Goal: Task Accomplishment & Management: Complete application form

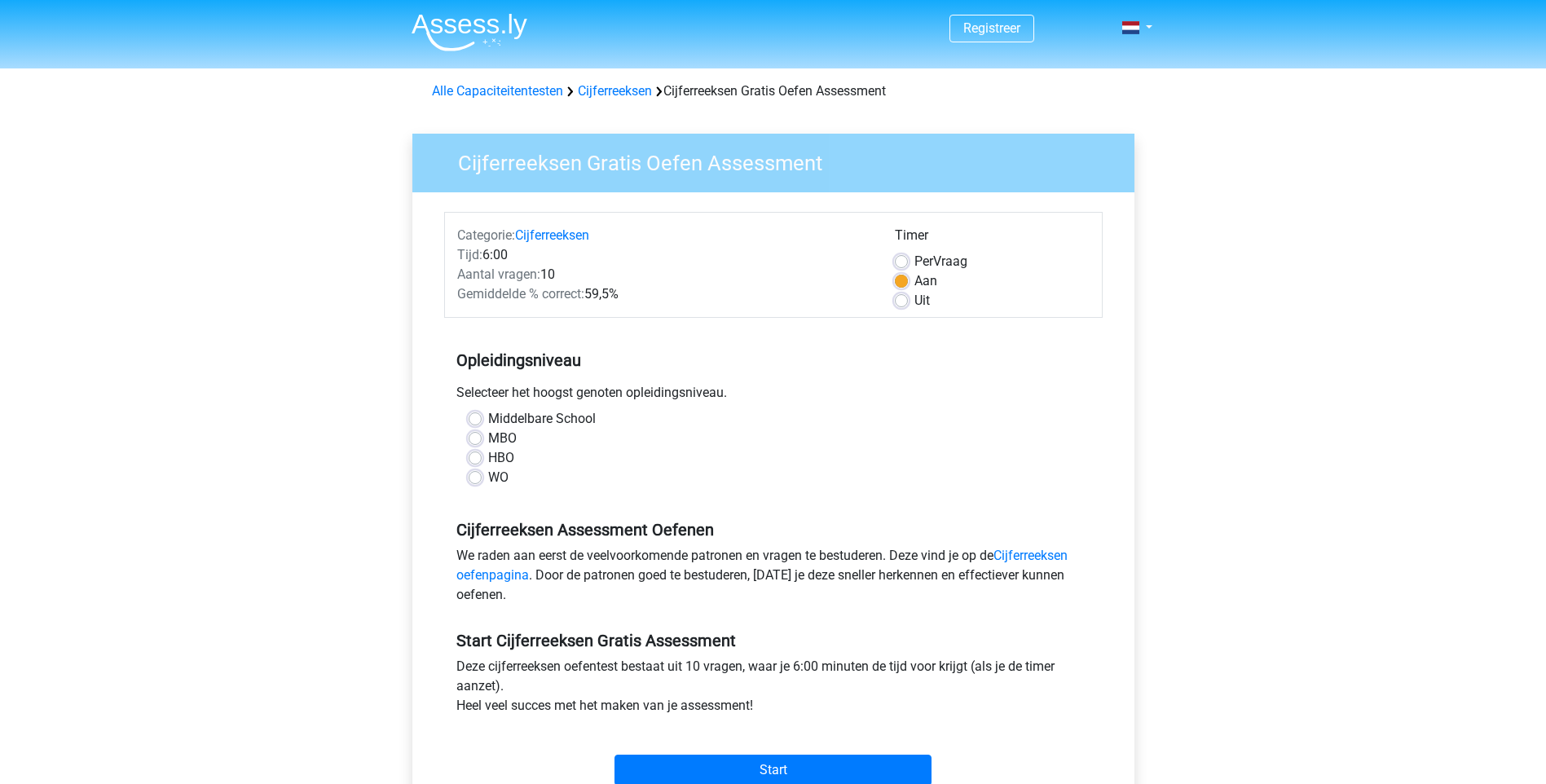
click at [488, 462] on label "HBO" at bounding box center [501, 458] width 26 height 19
click at [476, 462] on input "HBO" at bounding box center [474, 456] width 13 height 17
radio input "true"
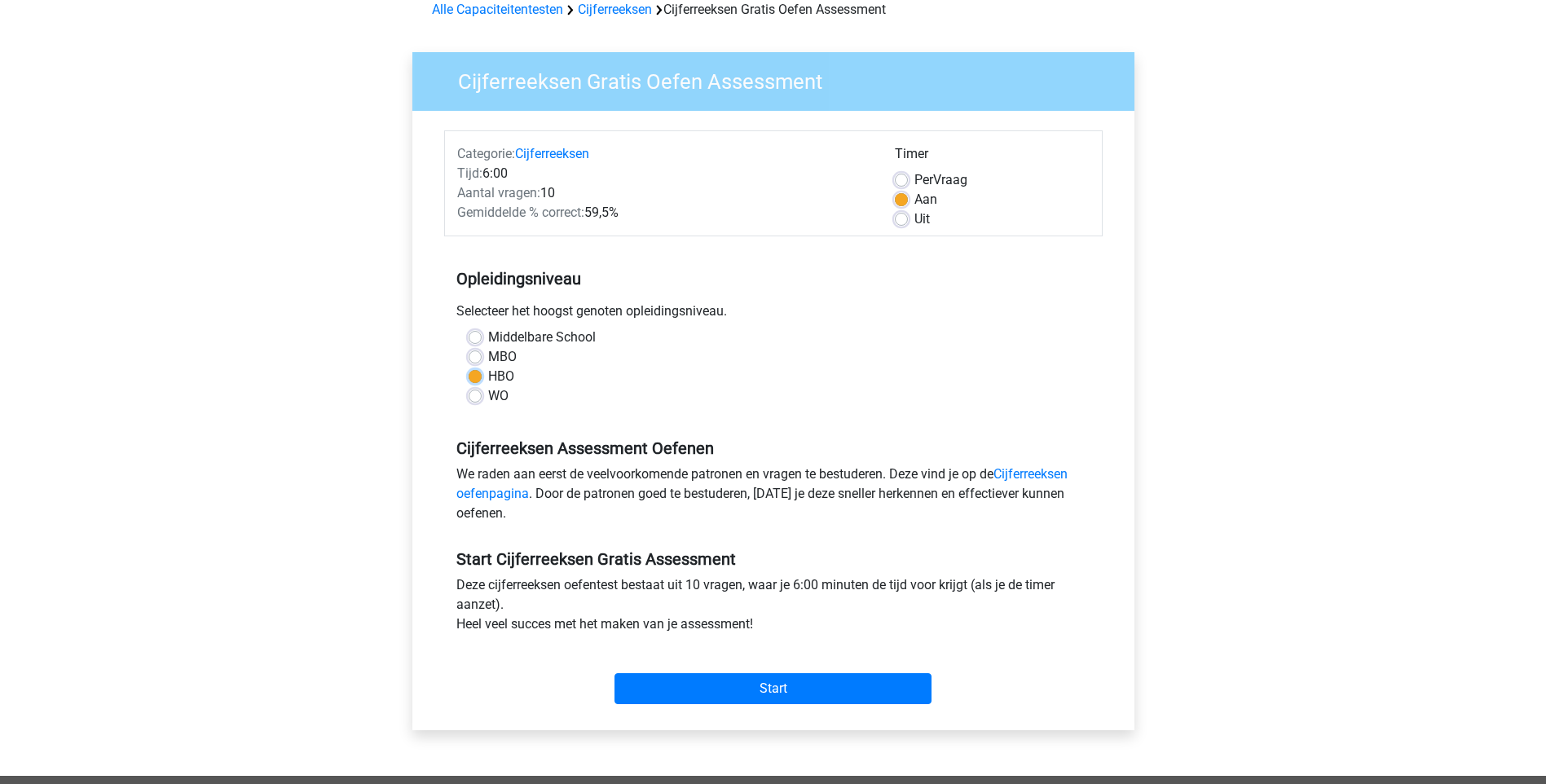
scroll to position [163, 0]
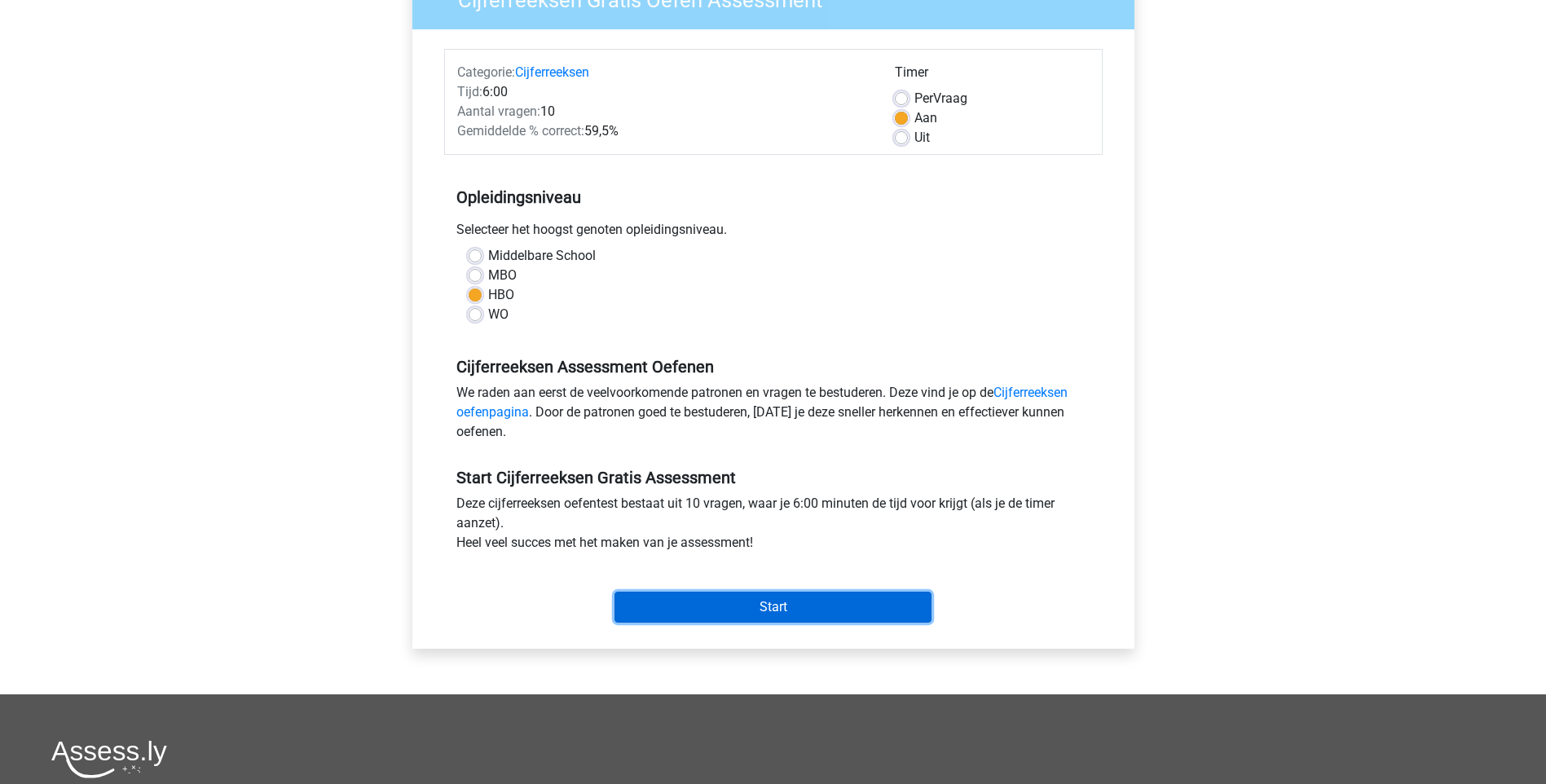
click at [780, 610] on input "Start" at bounding box center [773, 607] width 317 height 31
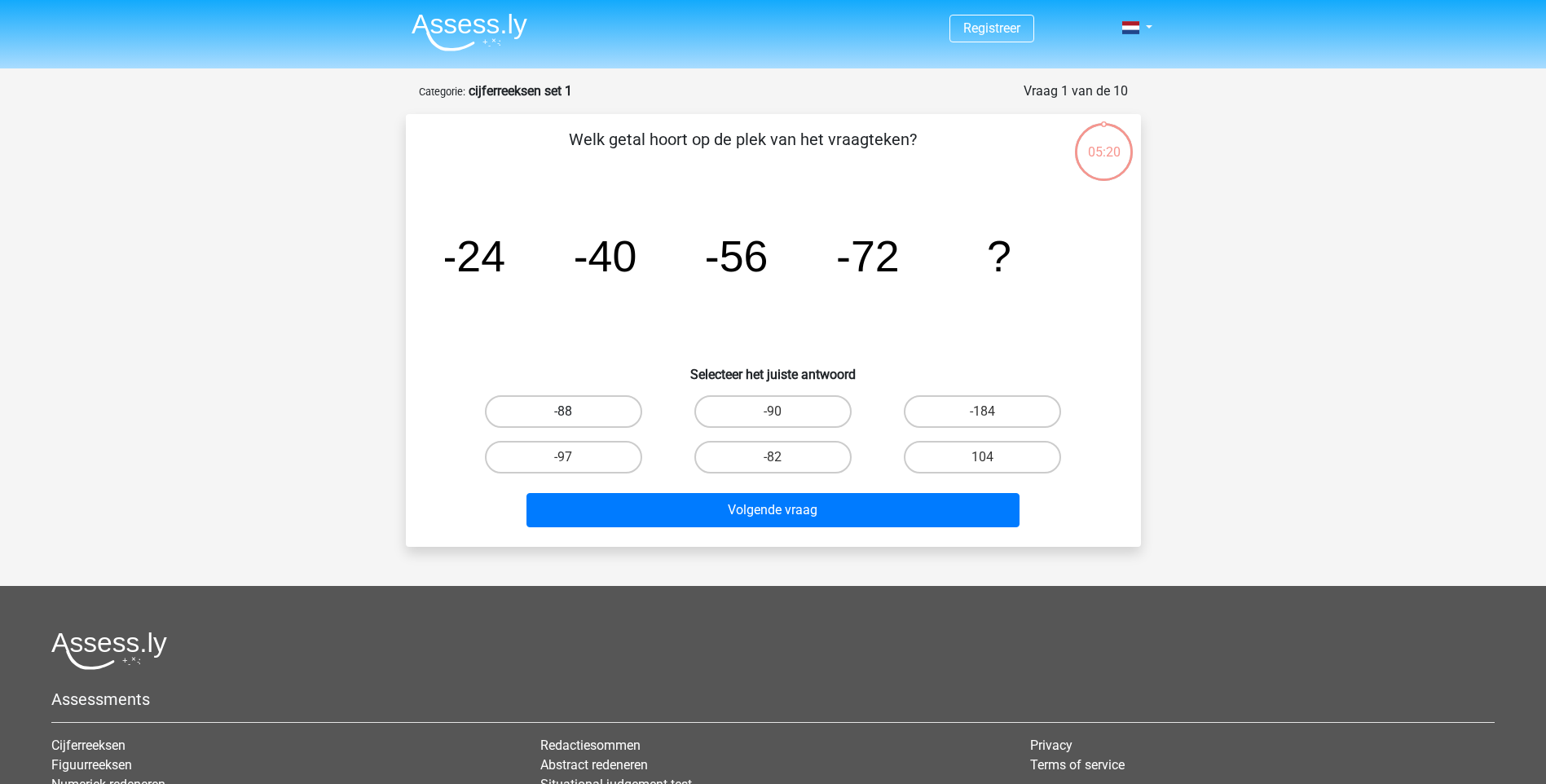
click at [567, 410] on label "-88" at bounding box center [563, 411] width 157 height 32
click at [567, 411] on input "-88" at bounding box center [568, 416] width 11 height 11
radio input "true"
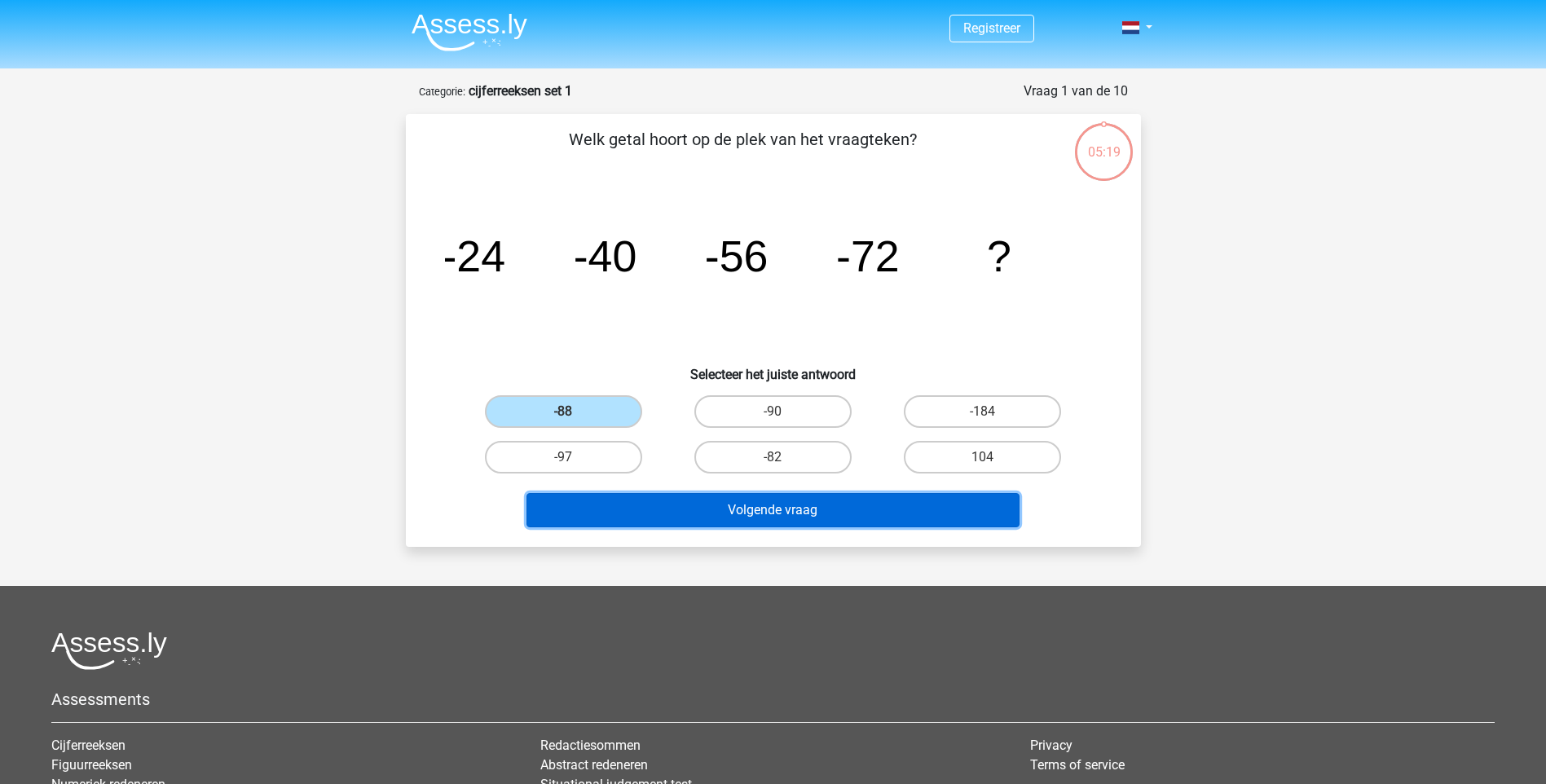
click at [759, 516] on button "Volgende vraag" at bounding box center [773, 509] width 493 height 34
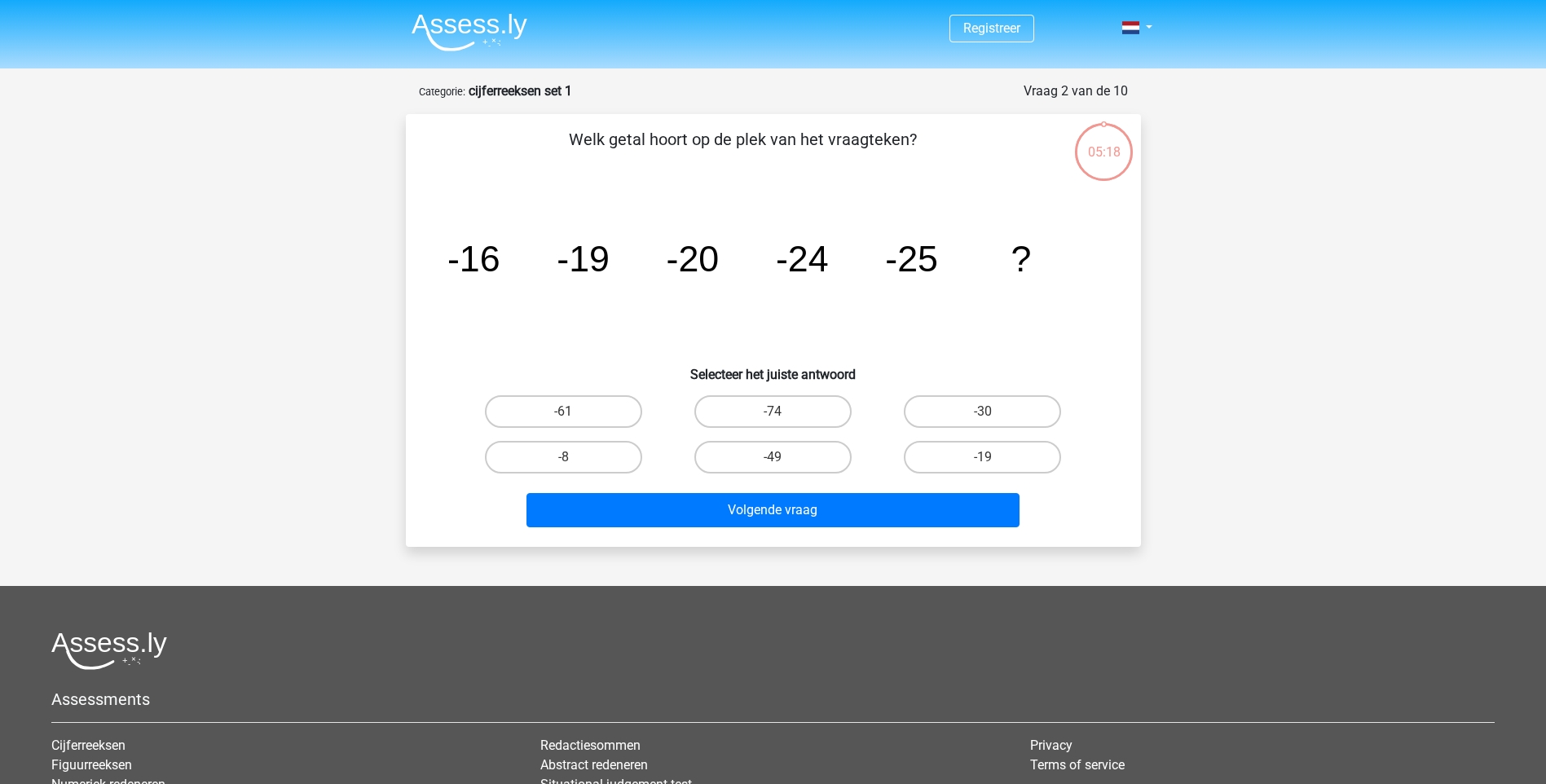
scroll to position [82, 0]
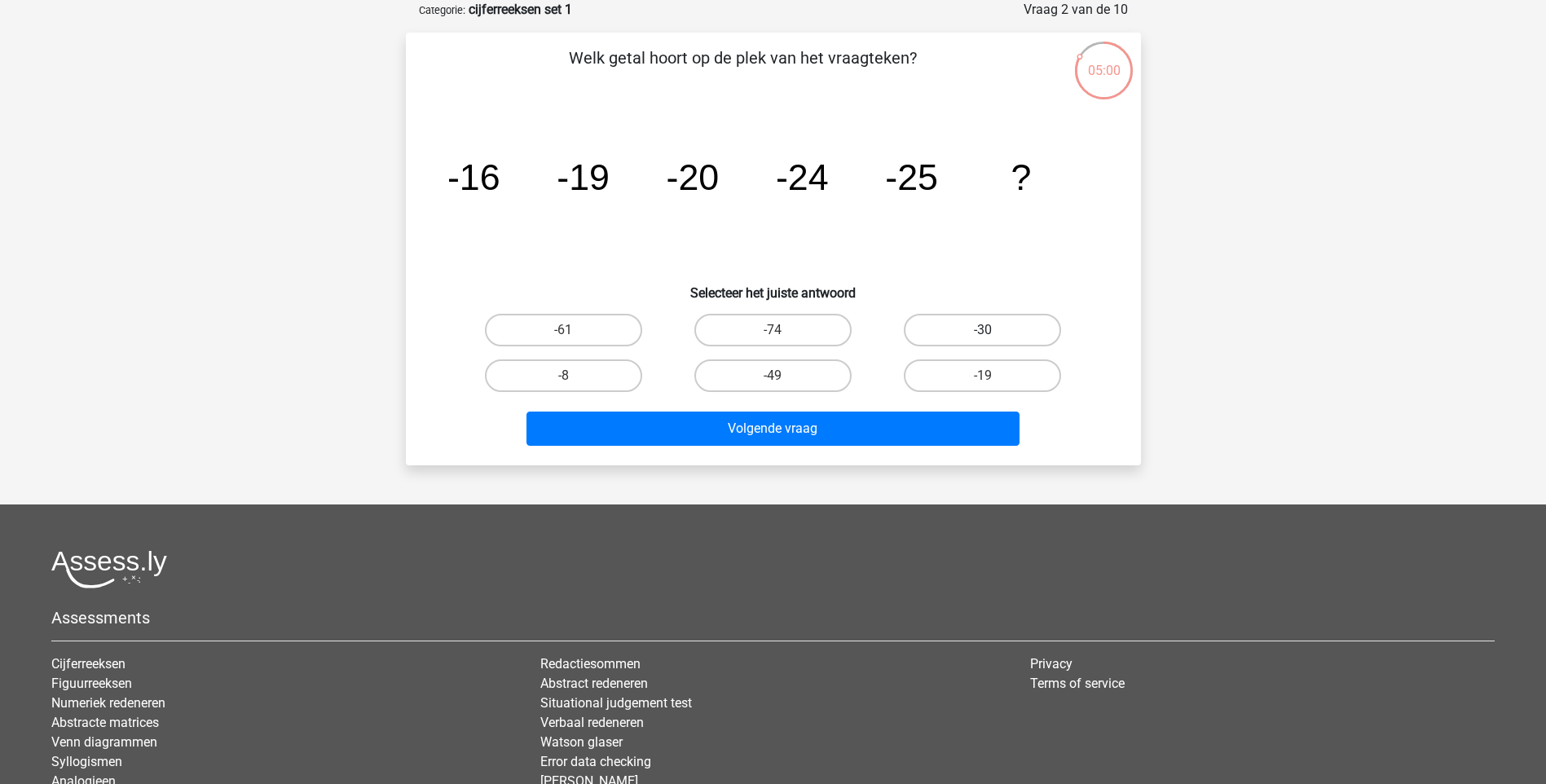
click at [974, 333] on label "-30" at bounding box center [982, 329] width 157 height 32
click at [983, 333] on input "-30" at bounding box center [988, 335] width 11 height 11
radio input "true"
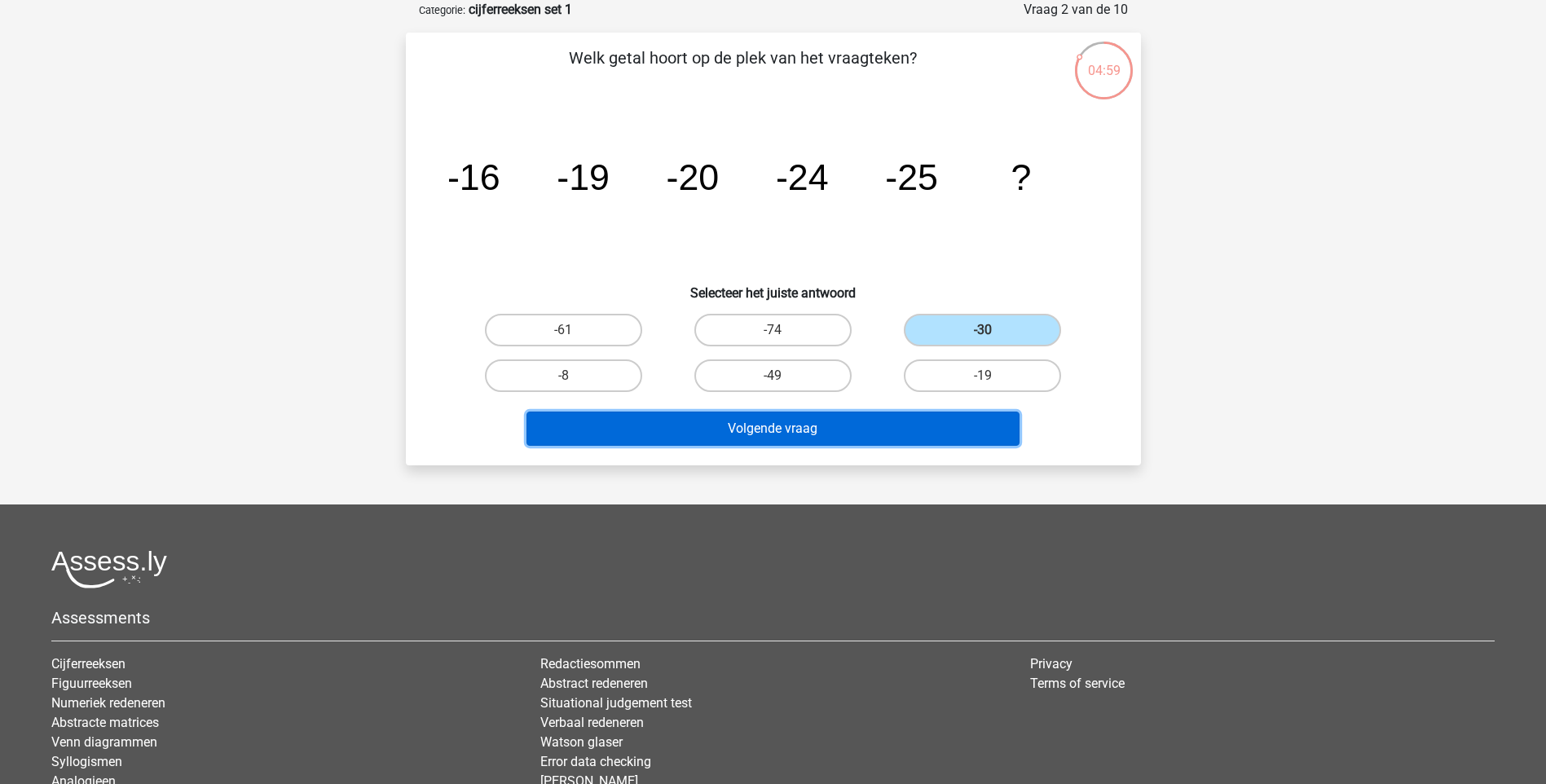
click at [806, 427] on button "Volgende vraag" at bounding box center [773, 428] width 493 height 34
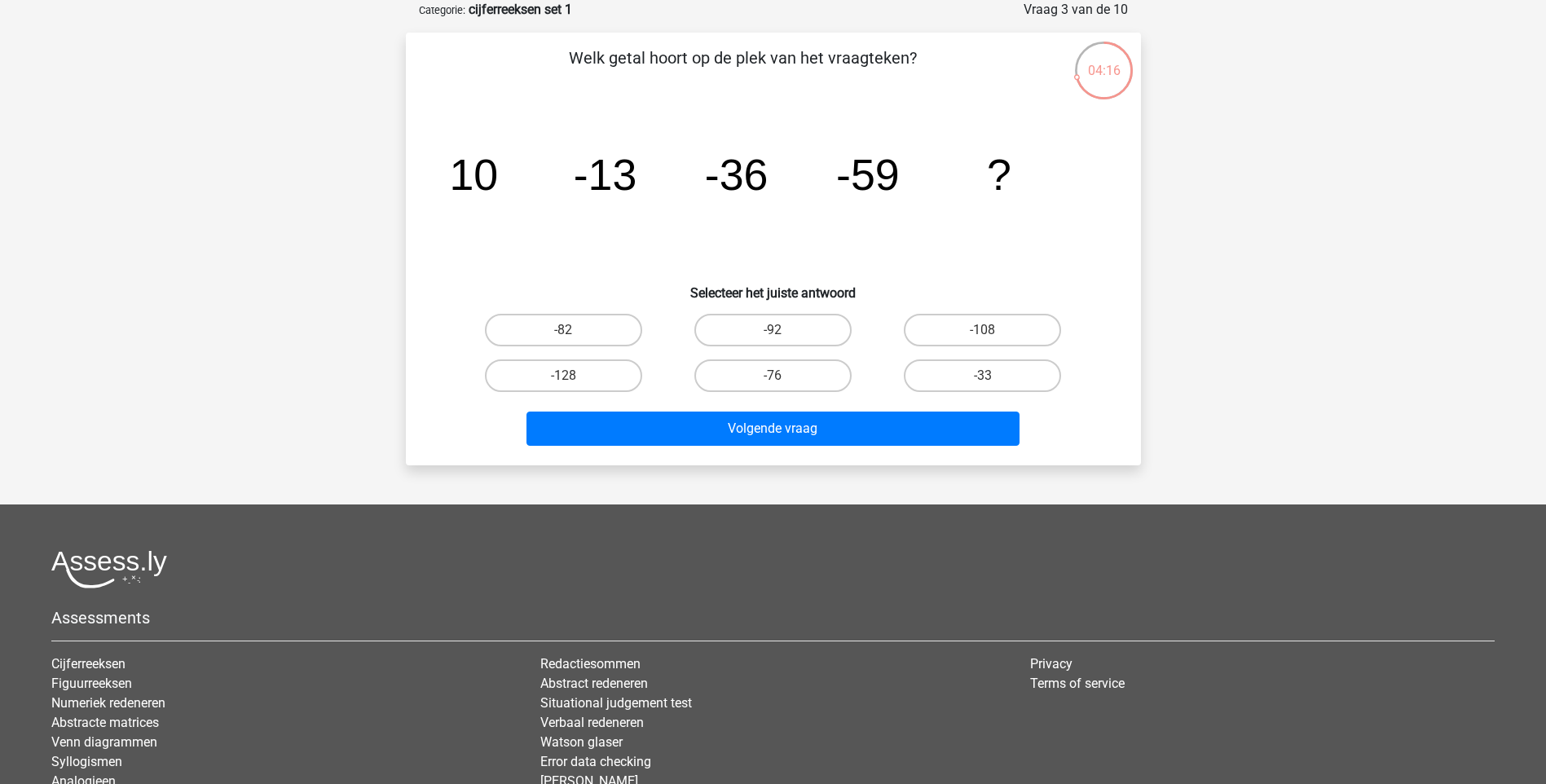
click at [566, 330] on input "-82" at bounding box center [568, 335] width 11 height 11
radio input "true"
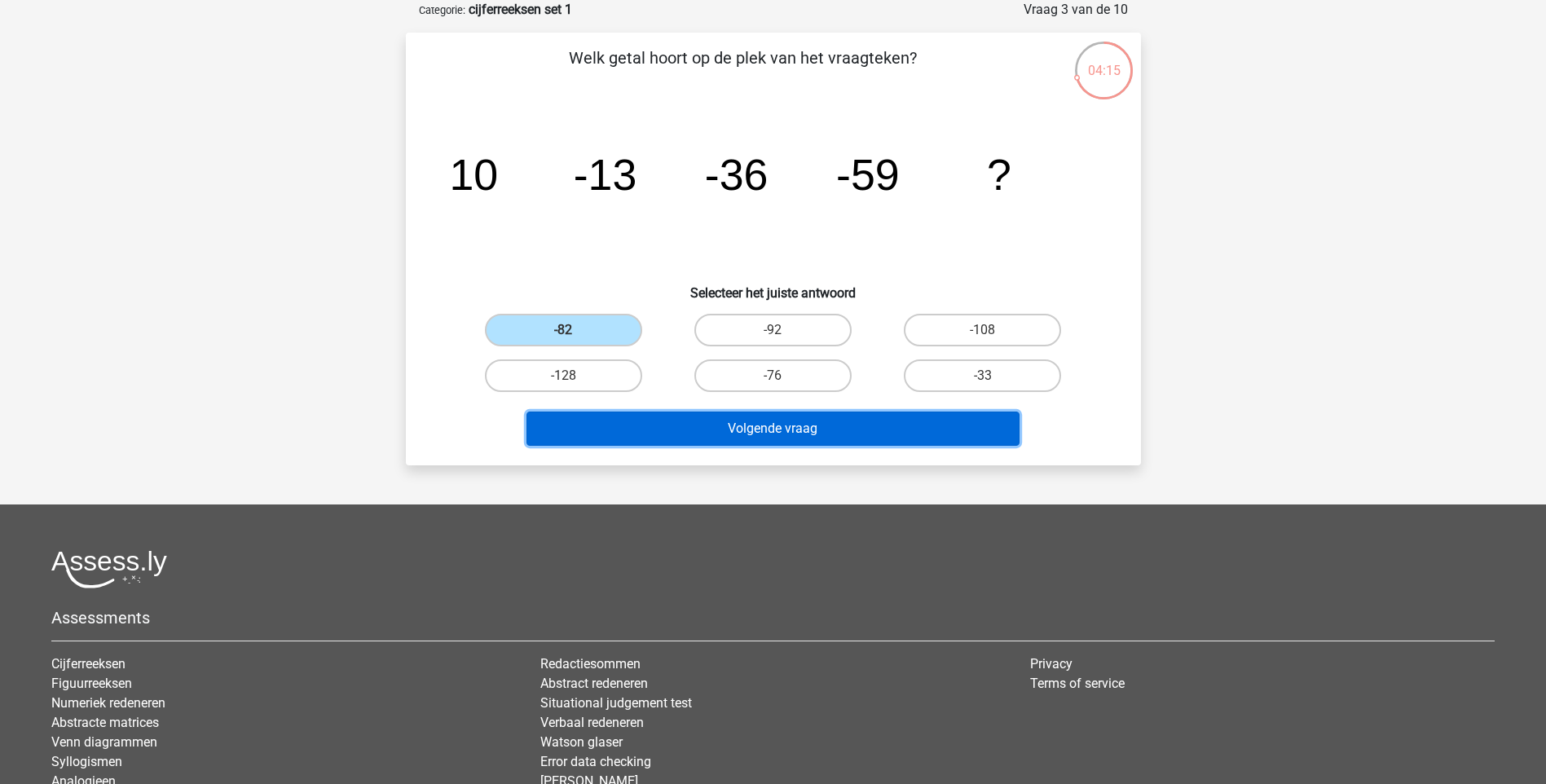
click at [760, 429] on button "Volgende vraag" at bounding box center [773, 428] width 493 height 34
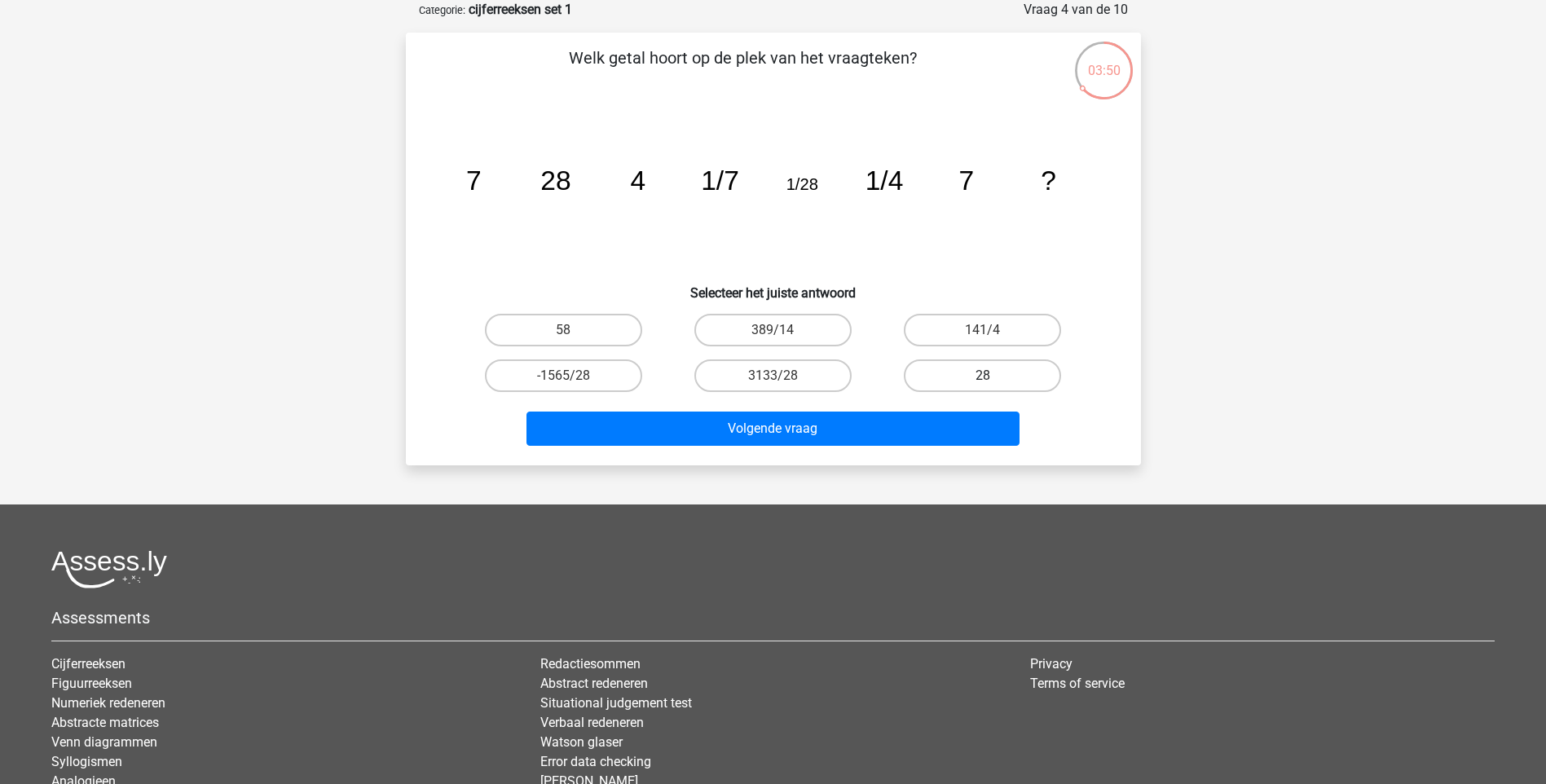
click at [977, 371] on label "28" at bounding box center [982, 375] width 157 height 32
click at [983, 376] on input "28" at bounding box center [988, 381] width 11 height 11
radio input "true"
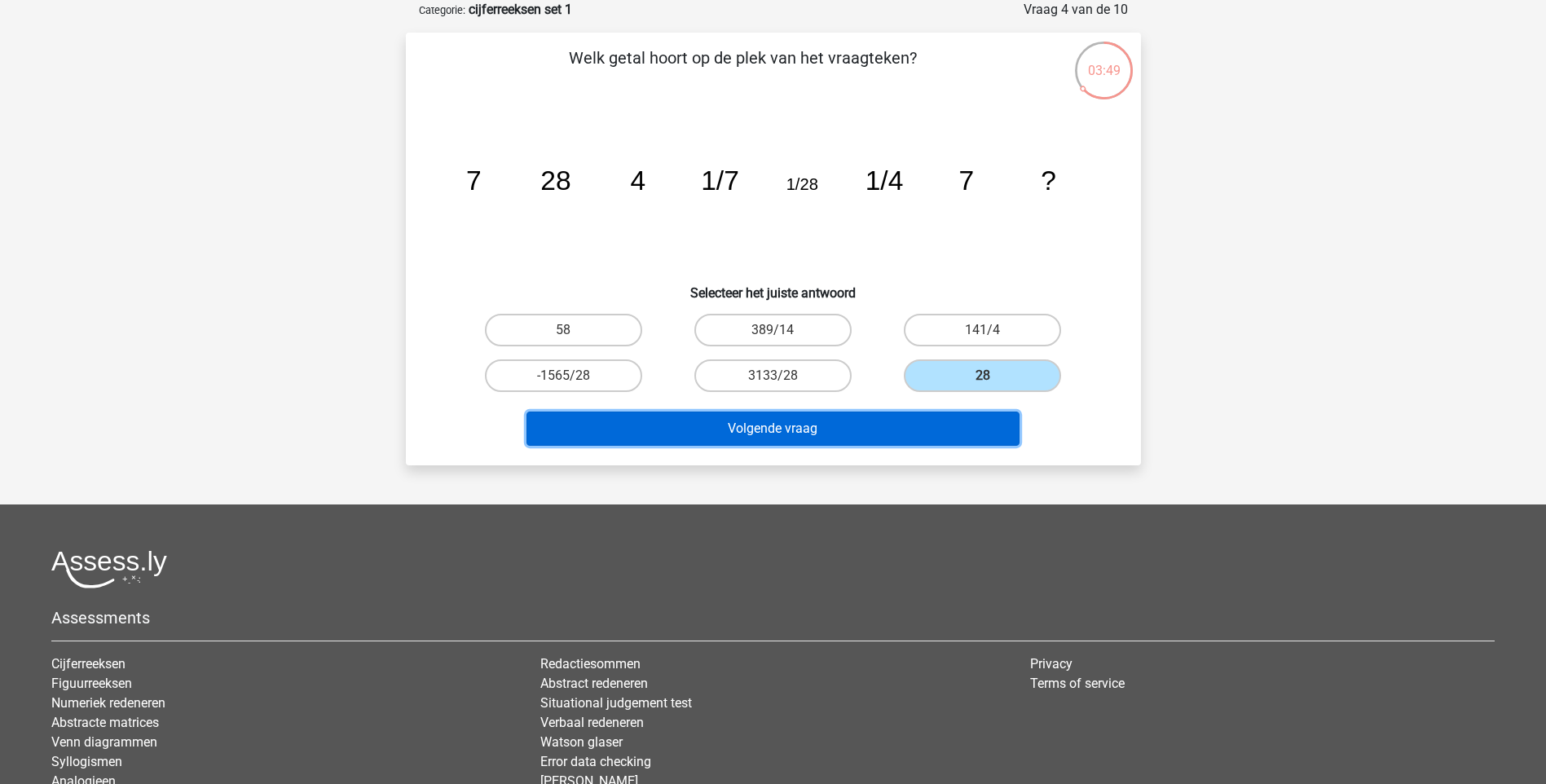
click at [782, 440] on button "Volgende vraag" at bounding box center [773, 428] width 493 height 34
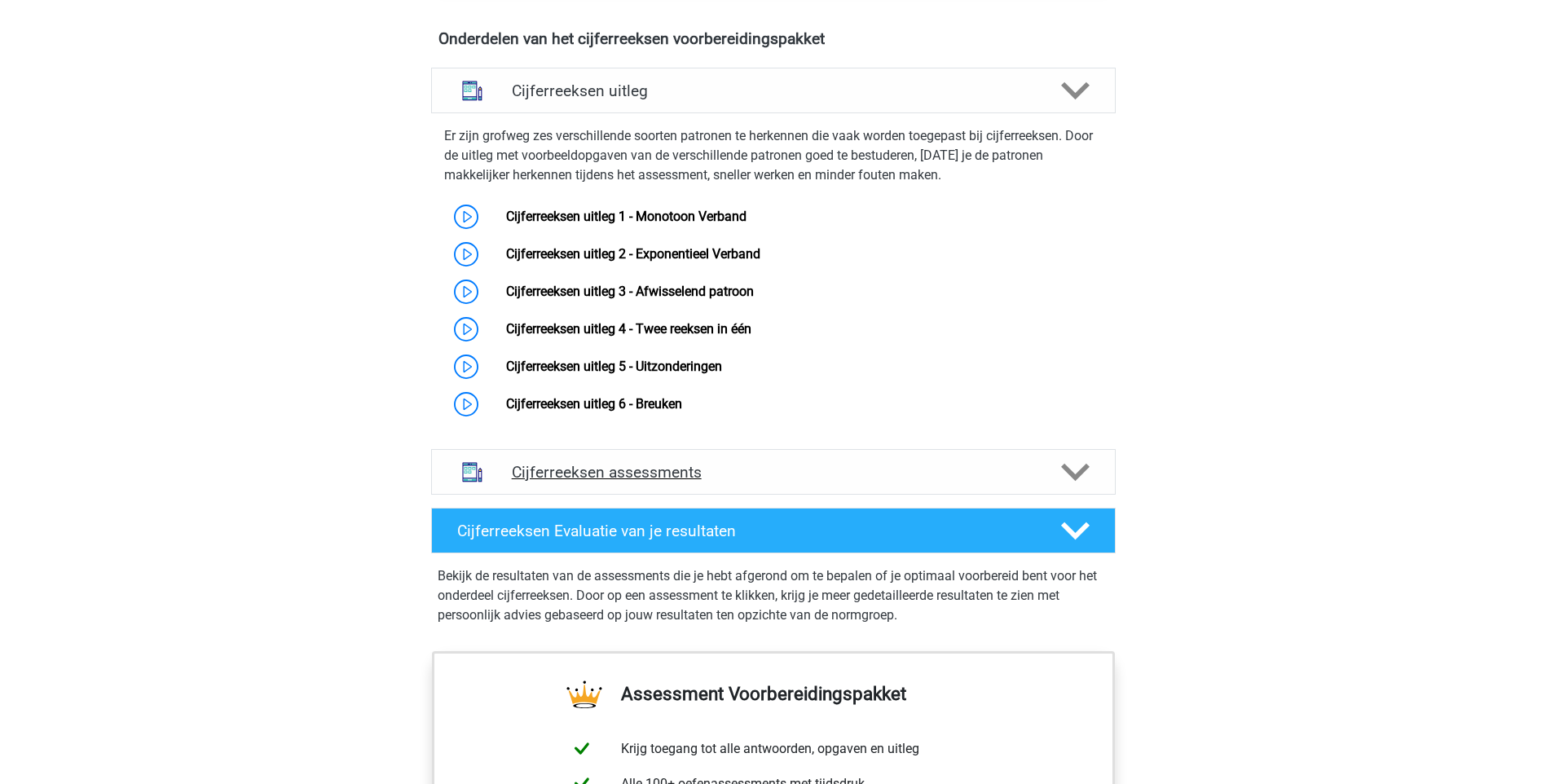
scroll to position [1052, 0]
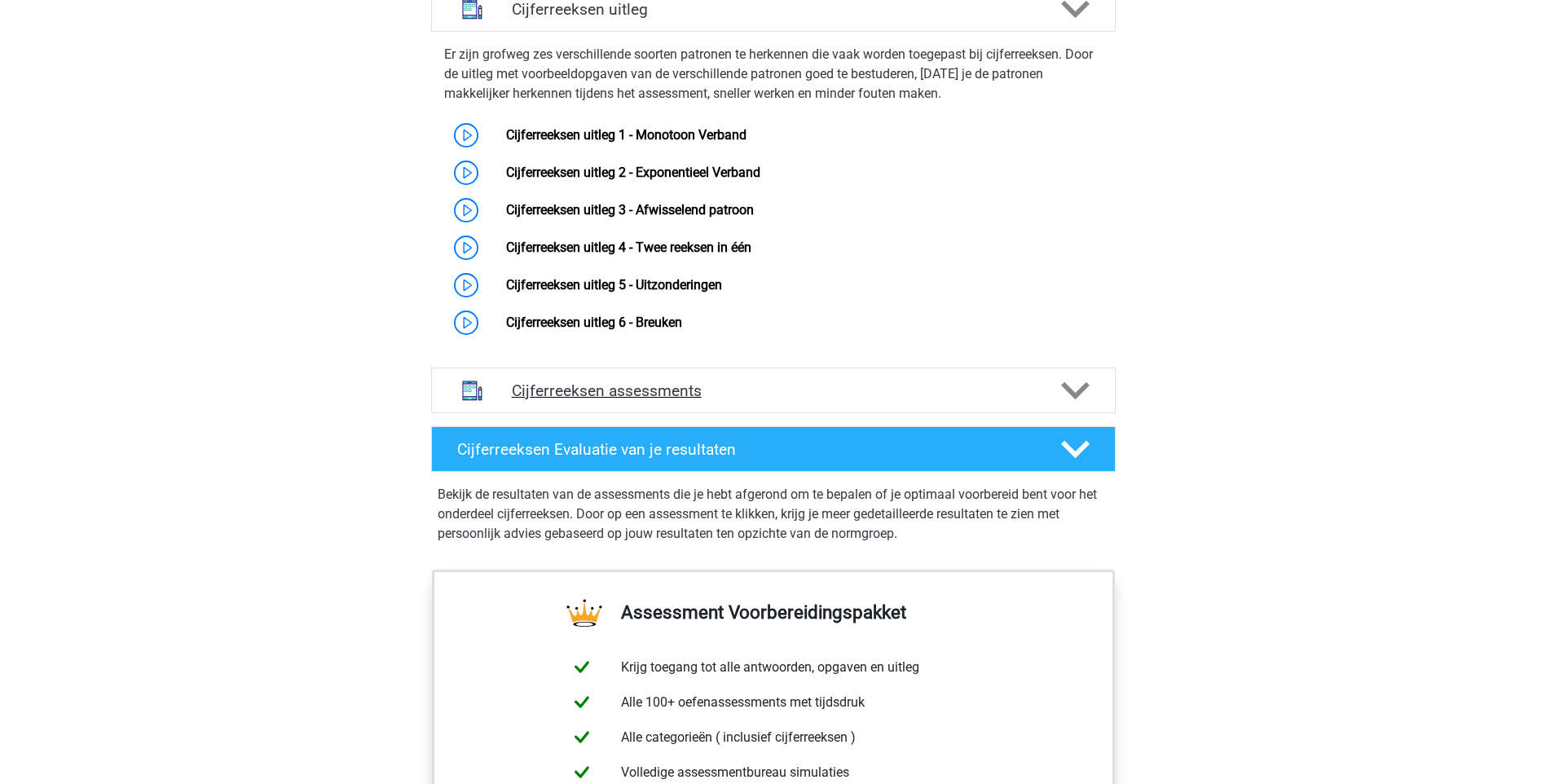
click at [1075, 405] on icon at bounding box center [1075, 391] width 28 height 28
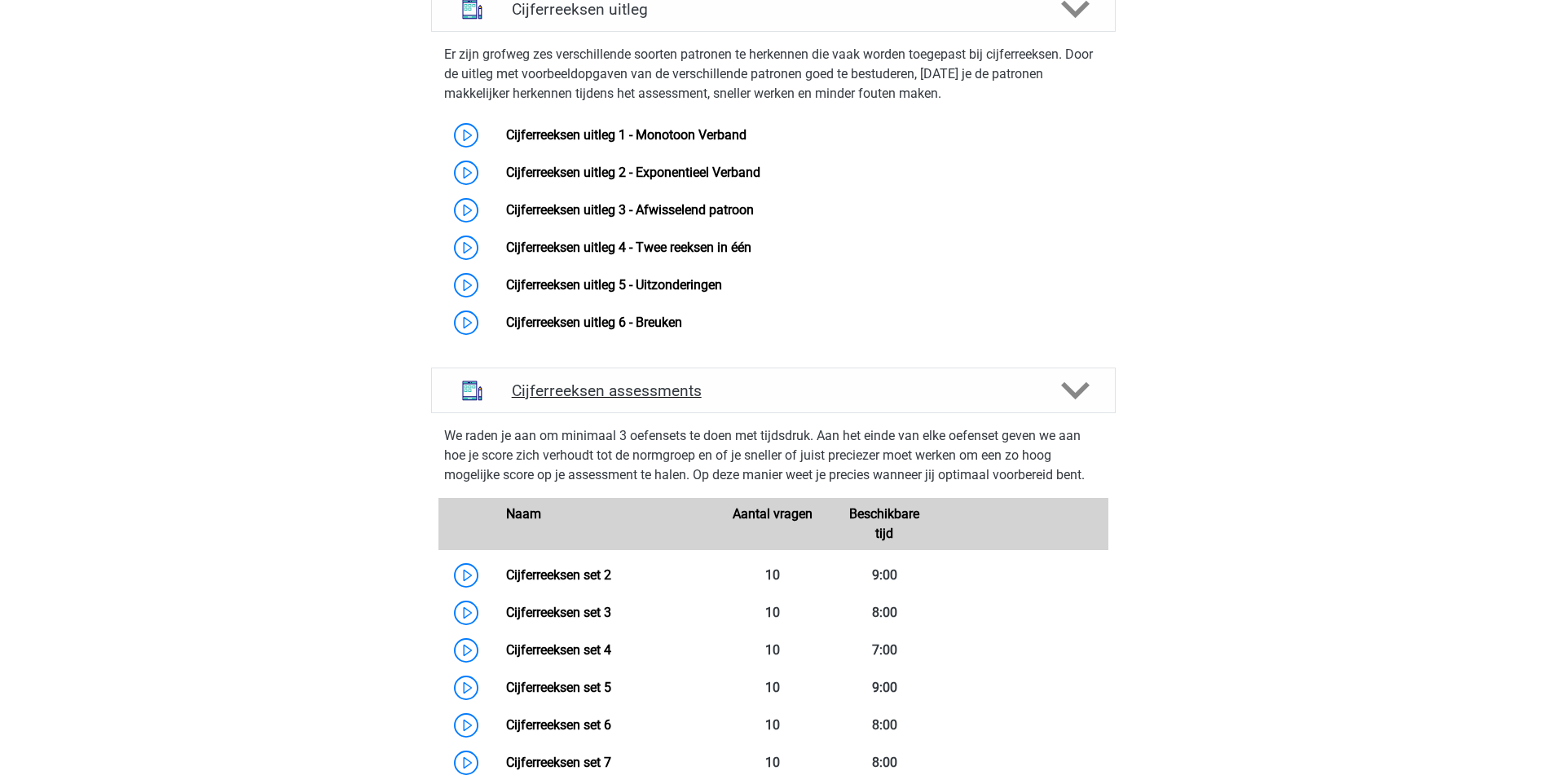
scroll to position [1214, 0]
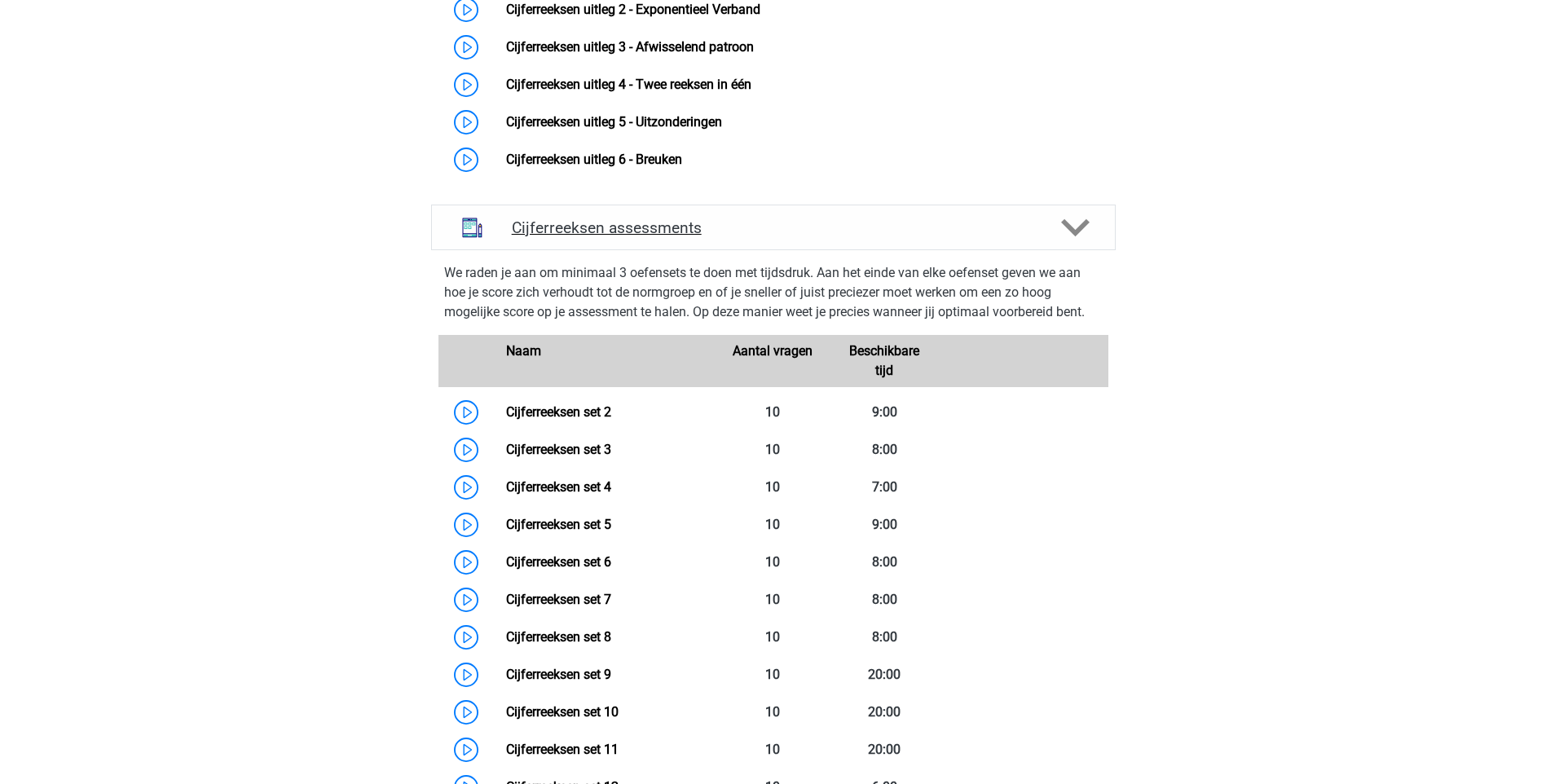
click at [1075, 237] on polygon at bounding box center [1075, 228] width 28 height 18
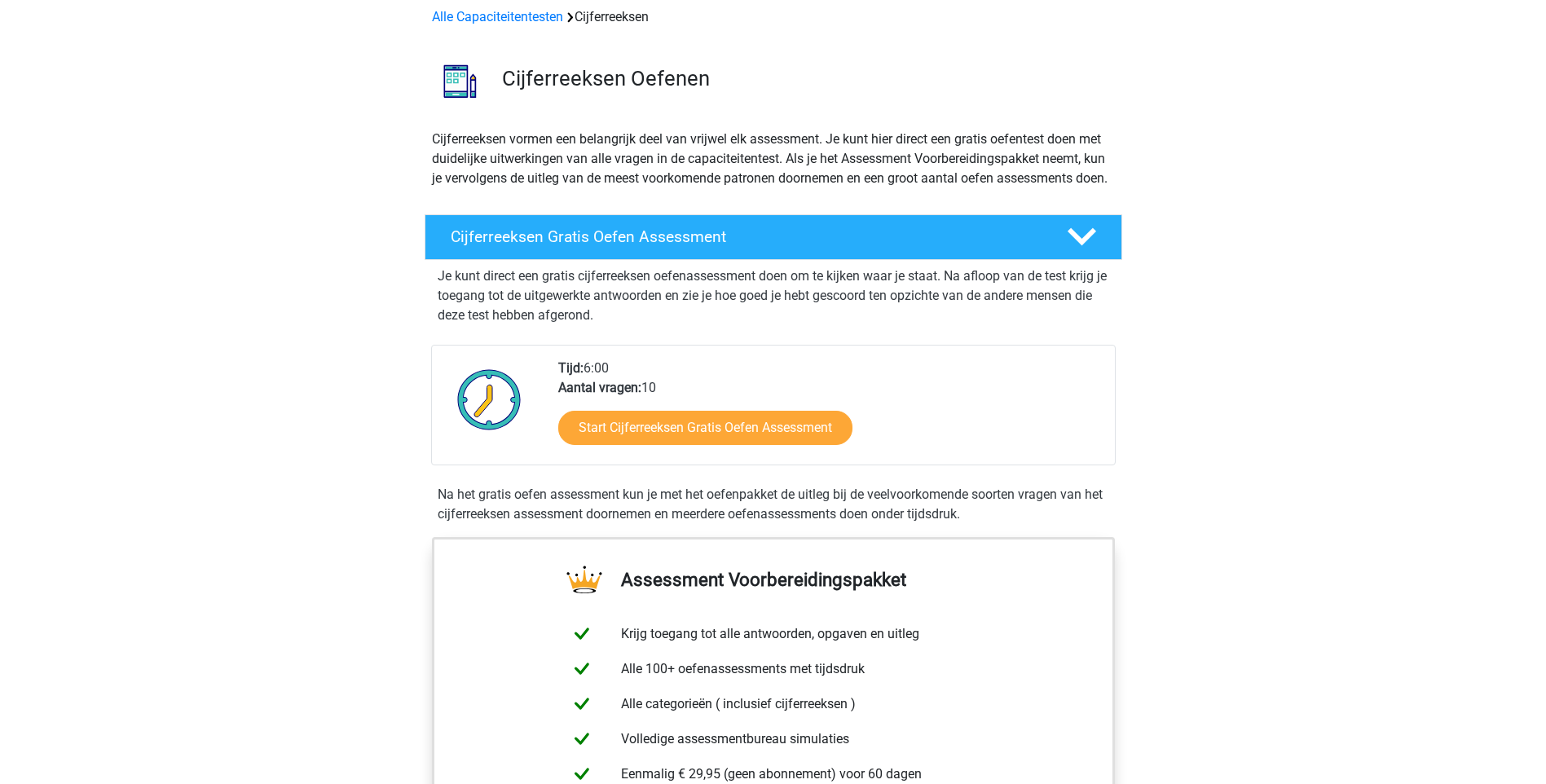
scroll to position [0, 0]
